Goal: Task Accomplishment & Management: Manage account settings

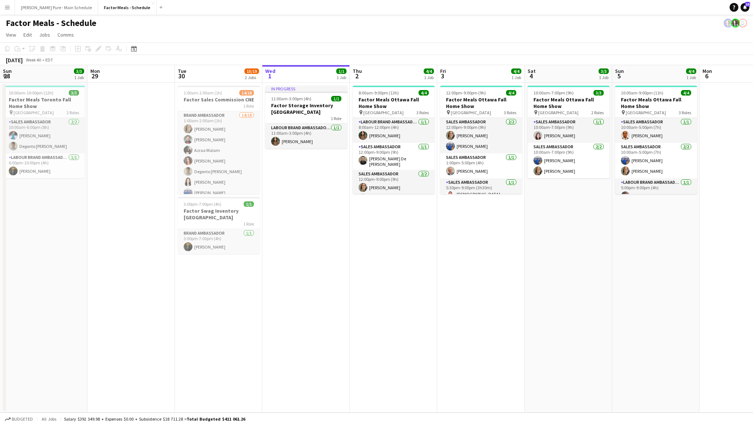
scroll to position [0, 174]
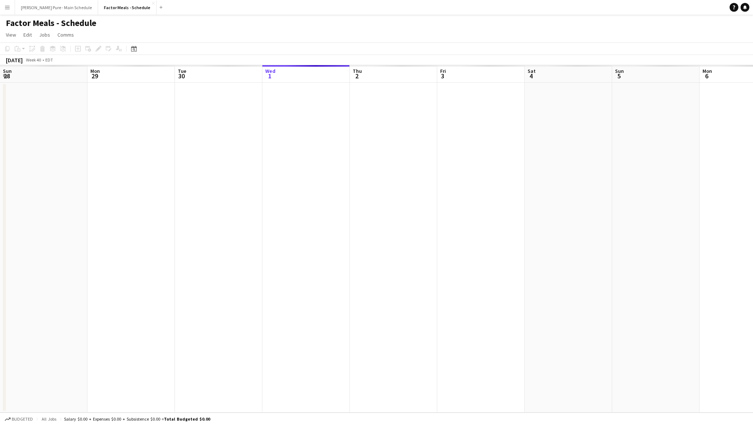
scroll to position [0, 174]
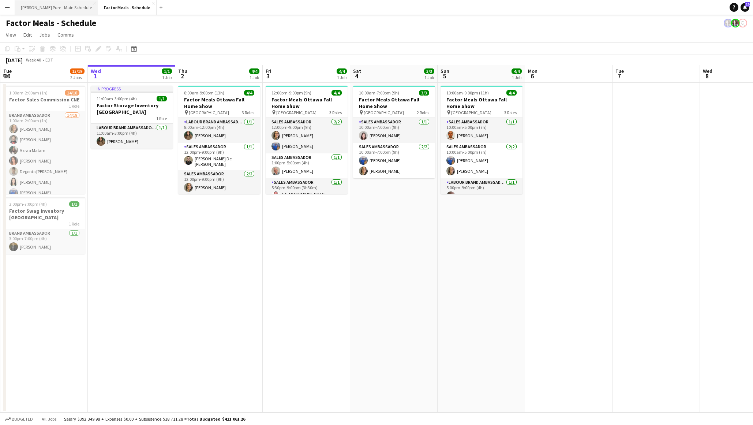
click at [46, 10] on button "[PERSON_NAME] Pure - Main Schedule Close" at bounding box center [56, 7] width 83 height 14
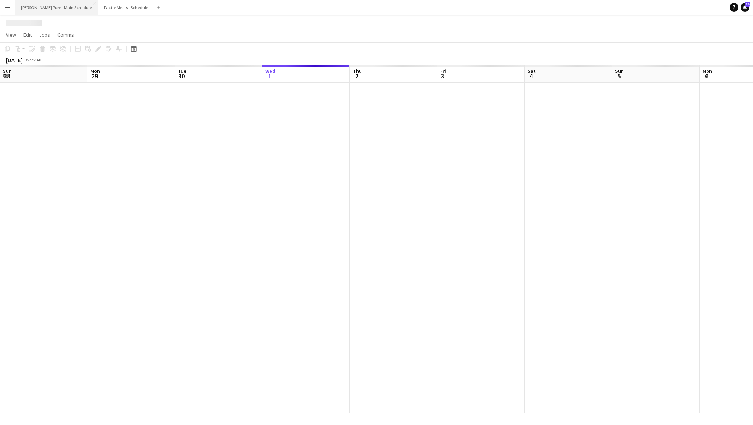
scroll to position [0, 174]
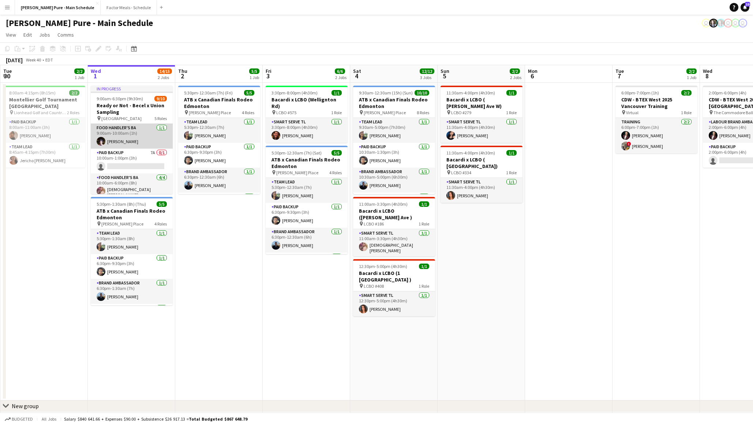
click at [146, 134] on app-card-role "Food Handler's BA [DATE] 9:00am-10:00am (1h) [PERSON_NAME]" at bounding box center [132, 136] width 82 height 25
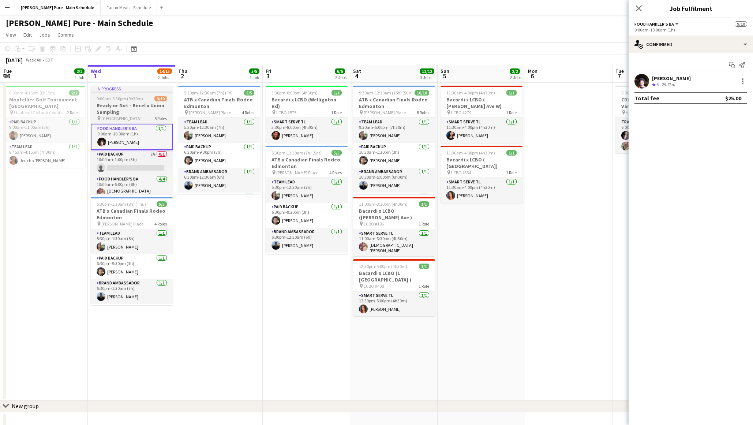
click at [140, 114] on h3 "Ready or Not - Becel x Union Sampling" at bounding box center [132, 108] width 82 height 13
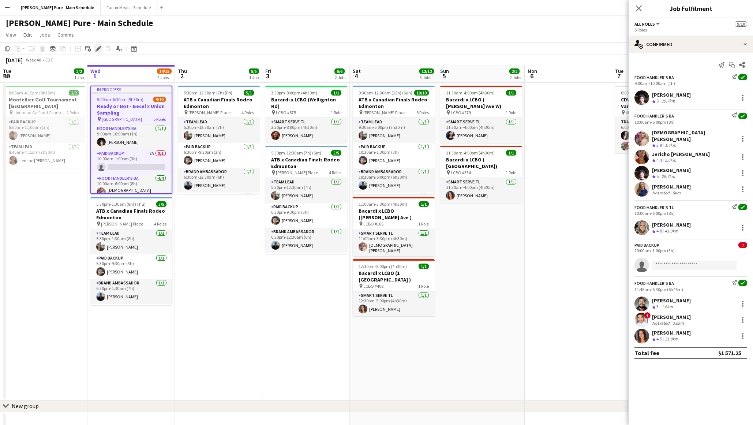
click at [100, 49] on icon "Edit" at bounding box center [98, 49] width 6 height 6
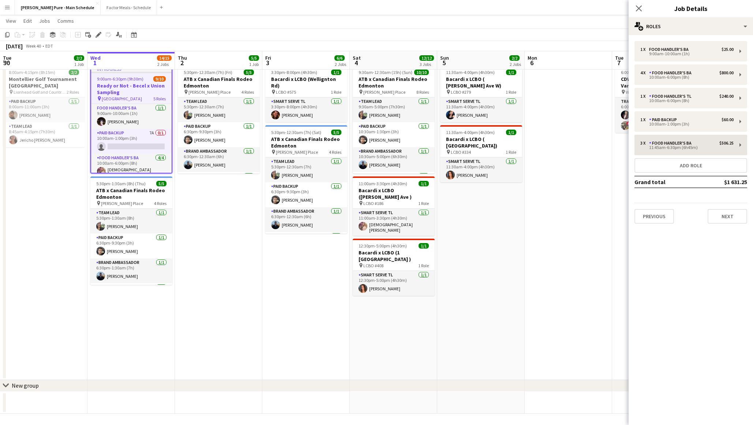
scroll to position [0, 0]
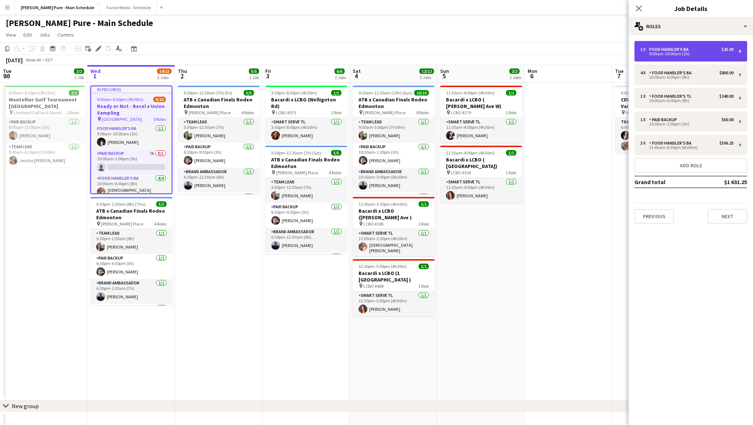
click at [682, 54] on div "9:00am-10:00am (1h)" at bounding box center [686, 54] width 93 height 4
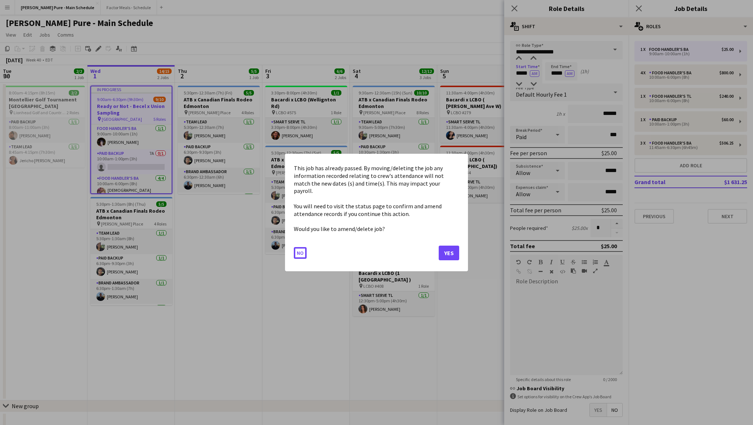
click at [522, 74] on body "Menu Boards Boards Boards All jobs Status Workforce Workforce My Workforce Recr…" at bounding box center [376, 223] width 753 height 446
click at [447, 248] on button "Yes" at bounding box center [449, 252] width 20 height 15
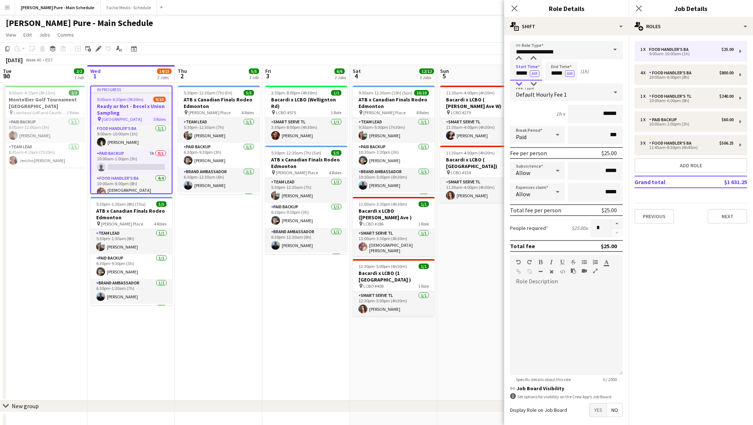
type input "*****"
click at [521, 86] on div at bounding box center [518, 83] width 15 height 7
click at [517, 9] on icon "Close pop-in" at bounding box center [514, 8] width 7 height 7
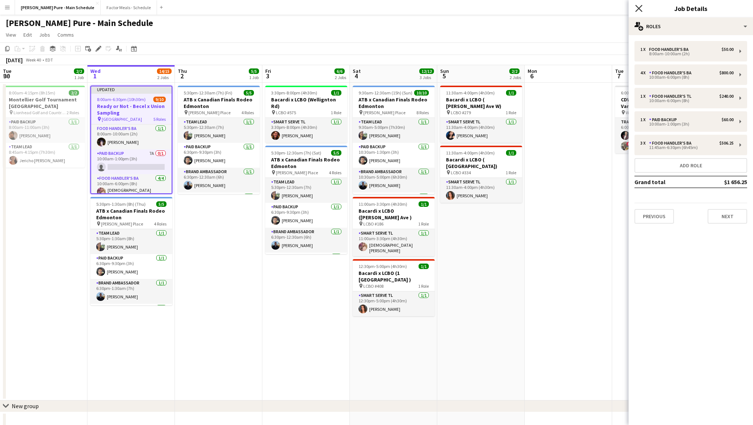
click at [640, 11] on icon "Close pop-in" at bounding box center [638, 8] width 7 height 7
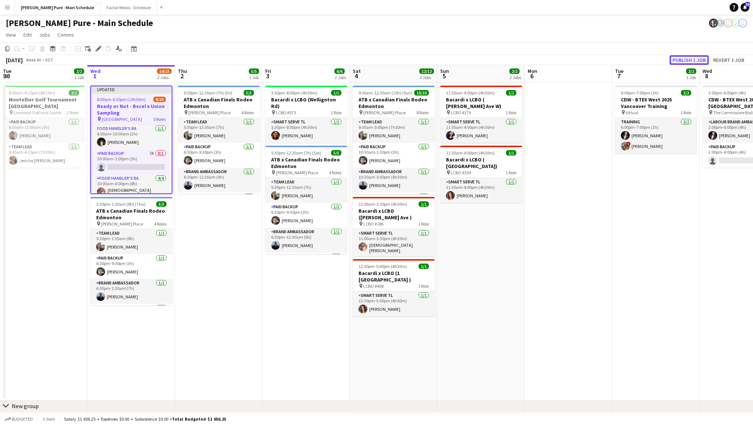
click at [691, 59] on button "Publish 1 job" at bounding box center [688, 60] width 39 height 10
